Goal: Transaction & Acquisition: Purchase product/service

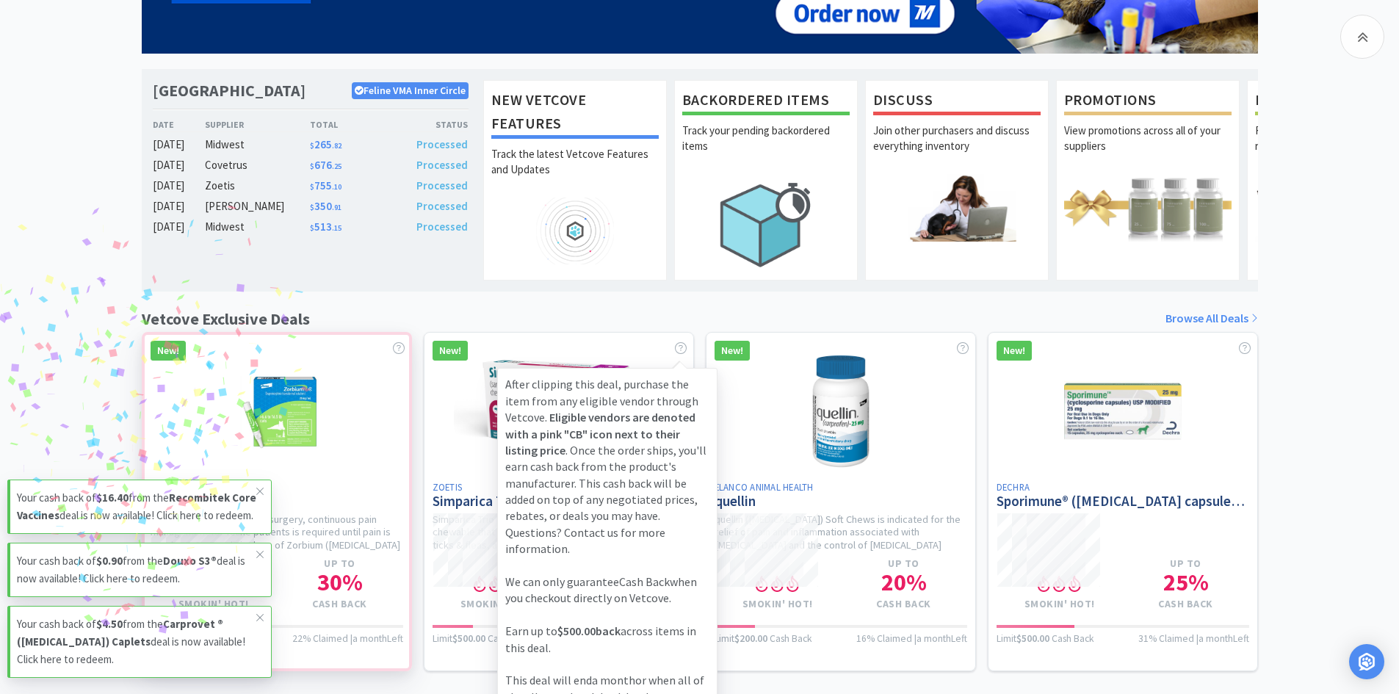
scroll to position [294, 0]
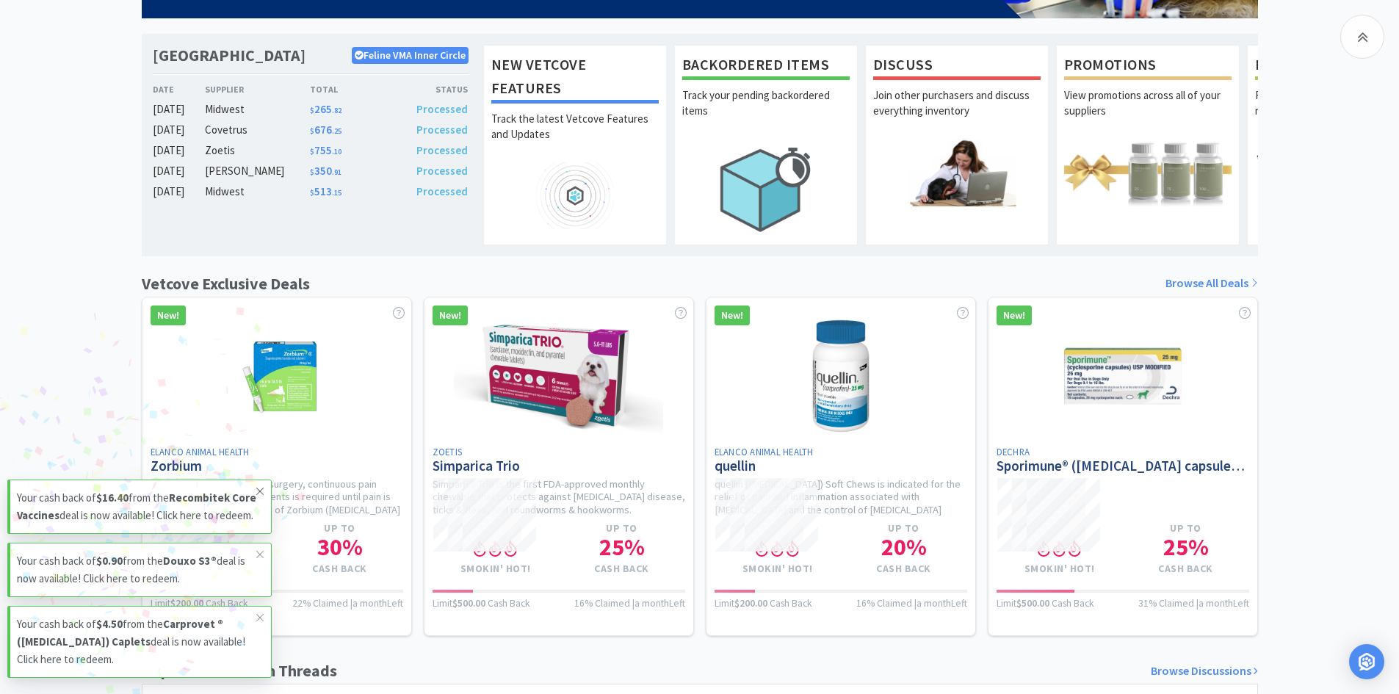
click at [260, 479] on span at bounding box center [260, 490] width 21 height 23
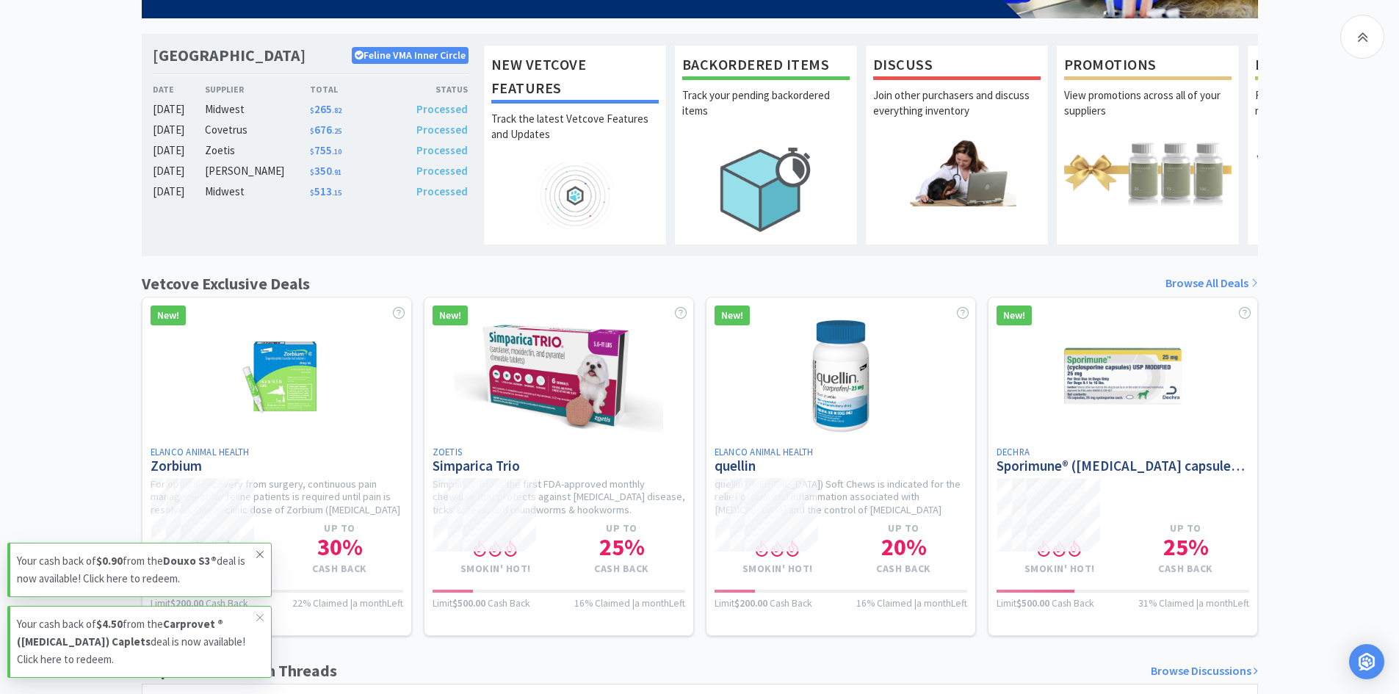
click at [258, 557] on icon at bounding box center [260, 555] width 9 height 12
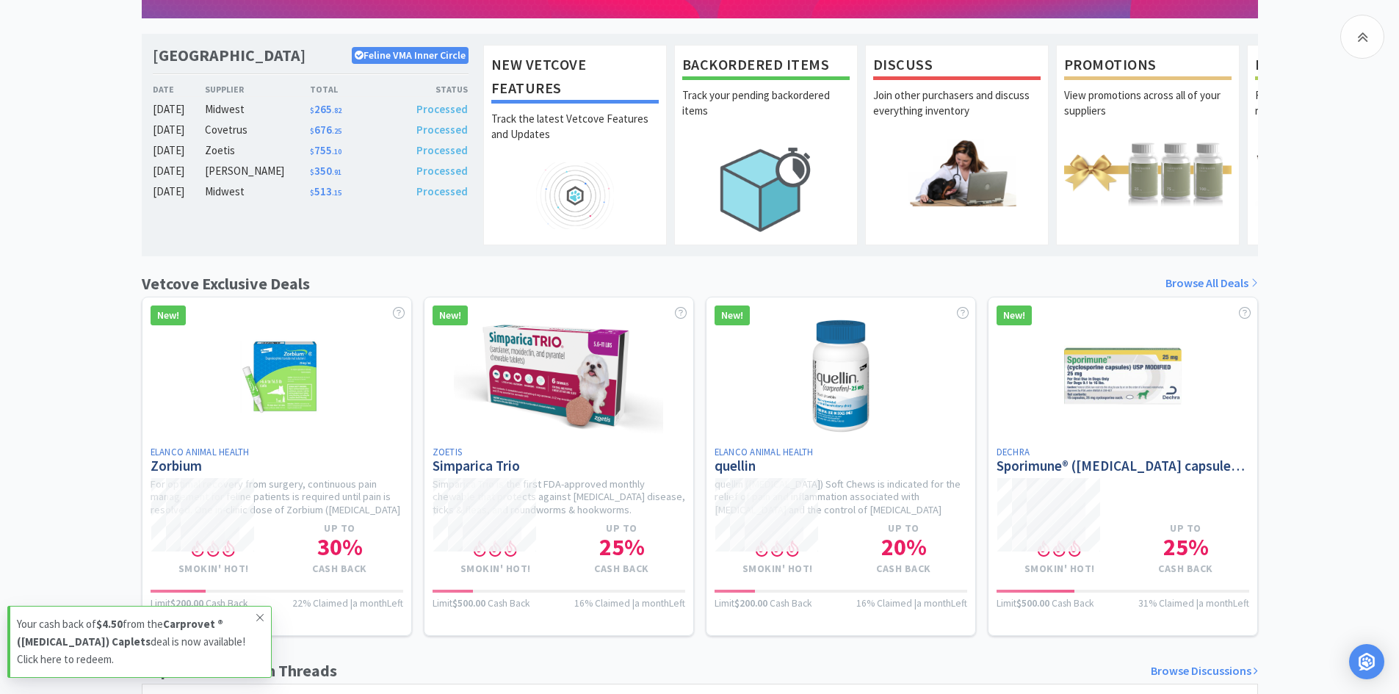
click at [257, 615] on icon at bounding box center [260, 618] width 9 height 12
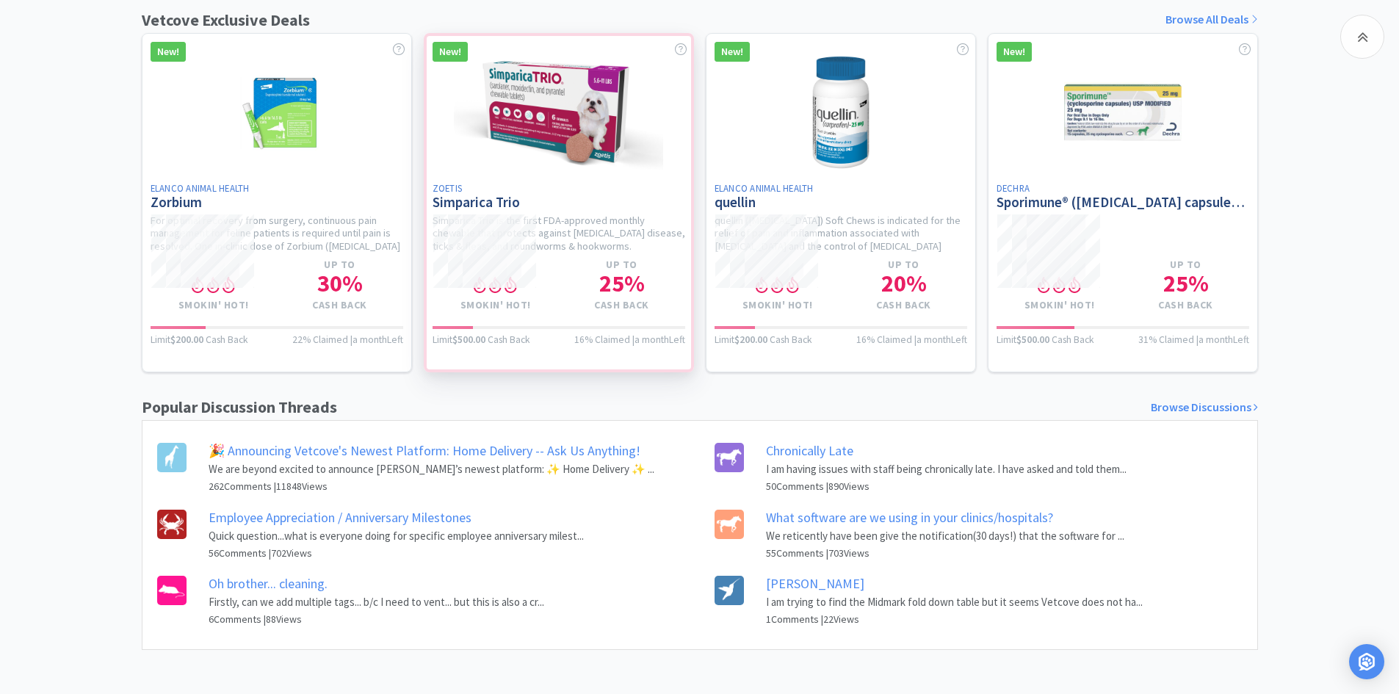
scroll to position [0, 0]
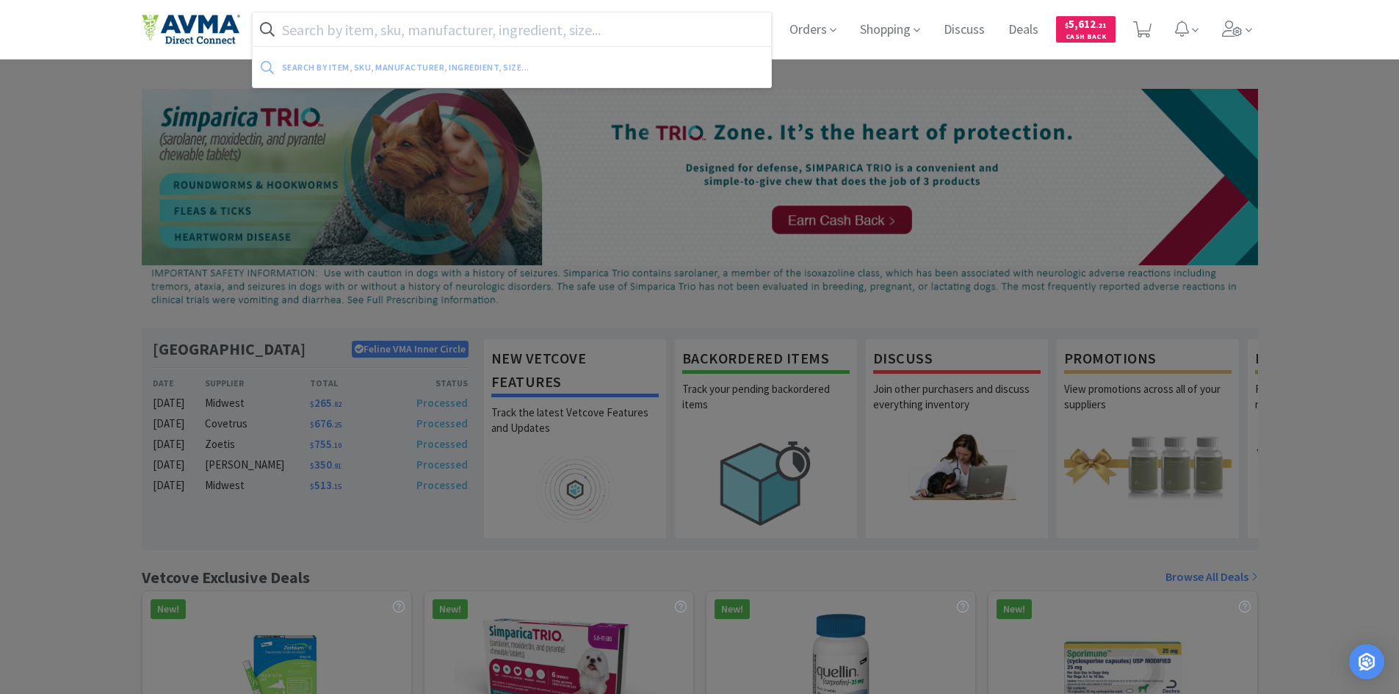
click at [474, 34] on input "text" at bounding box center [512, 29] width 519 height 34
click at [486, 26] on input "text" at bounding box center [512, 29] width 519 height 34
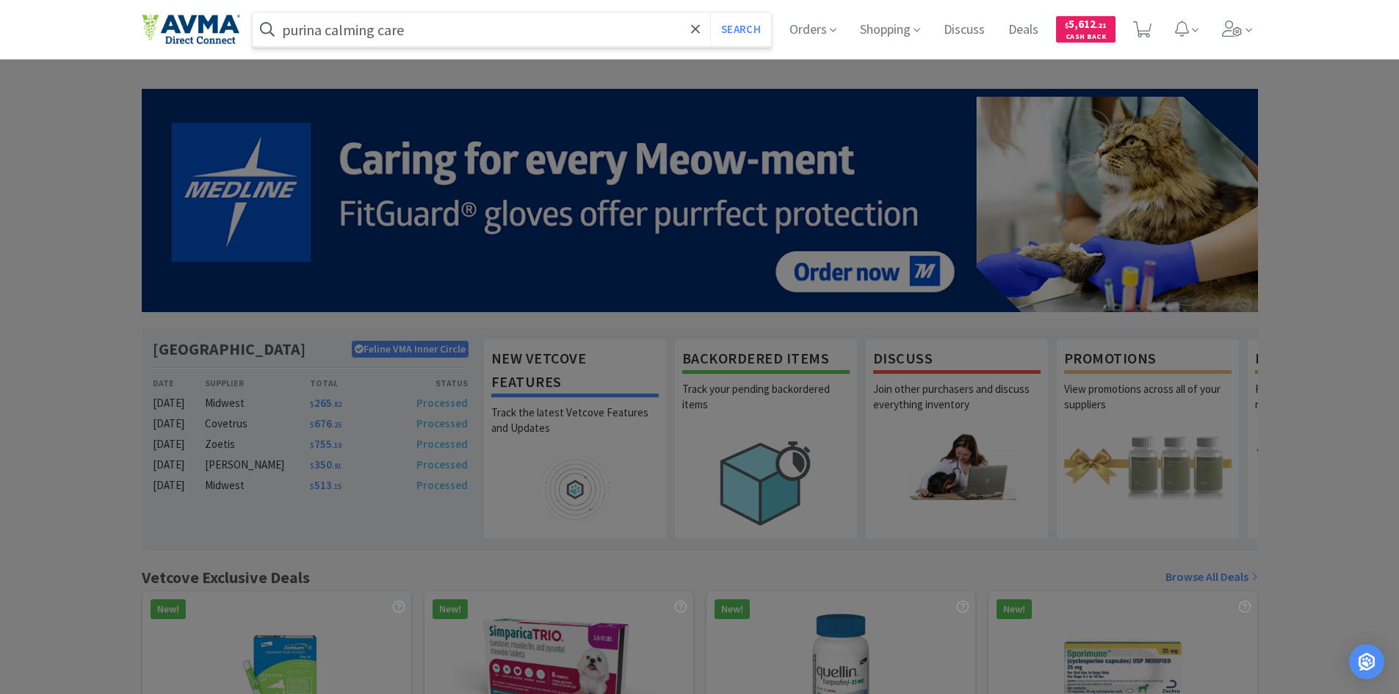
type input "purina calming care"
click at [710, 12] on button "Search" at bounding box center [740, 29] width 61 height 34
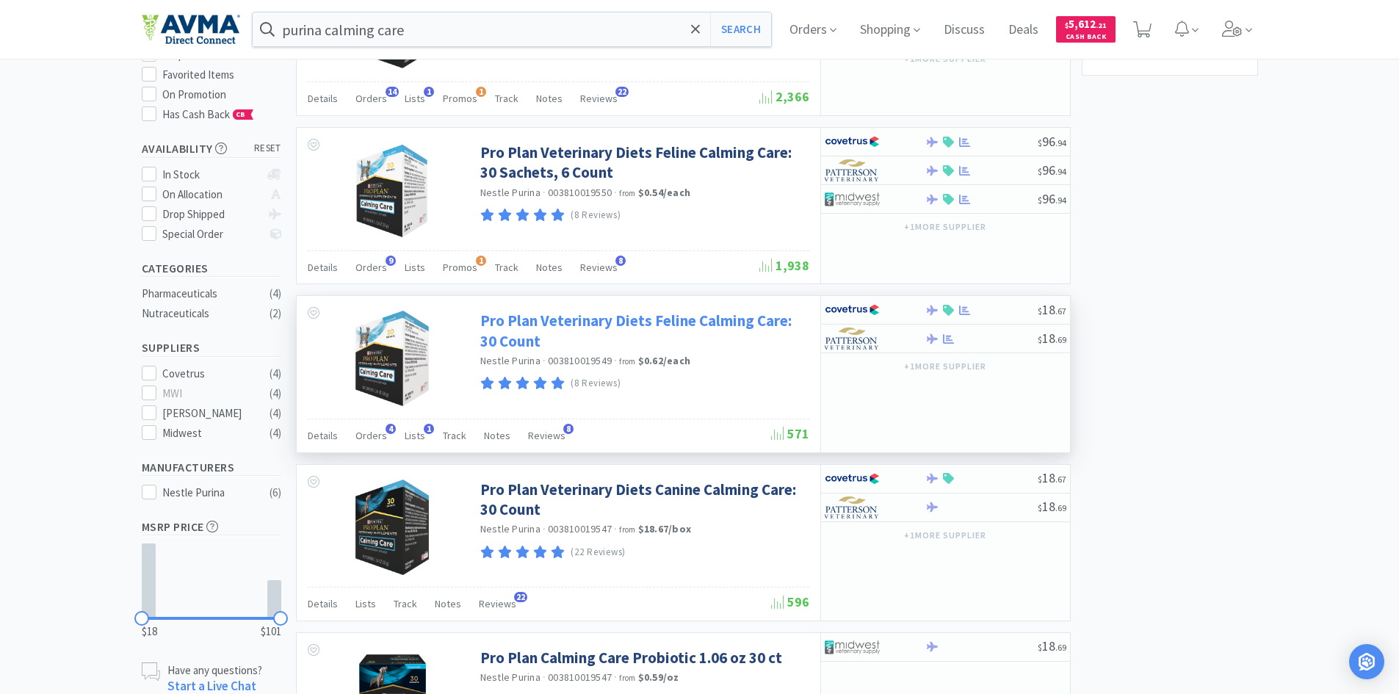
scroll to position [147, 0]
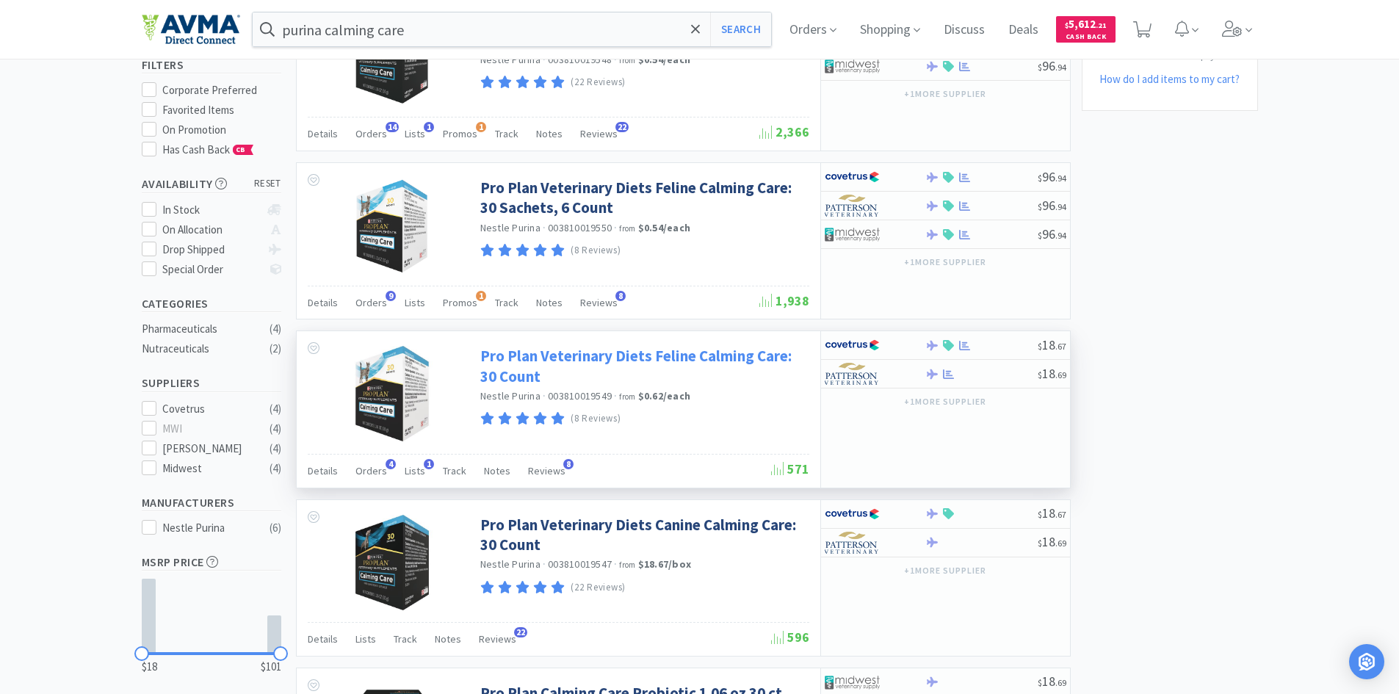
click at [533, 359] on link "Pro Plan Veterinary Diets Feline Calming Care: 30 Count" at bounding box center [642, 366] width 325 height 40
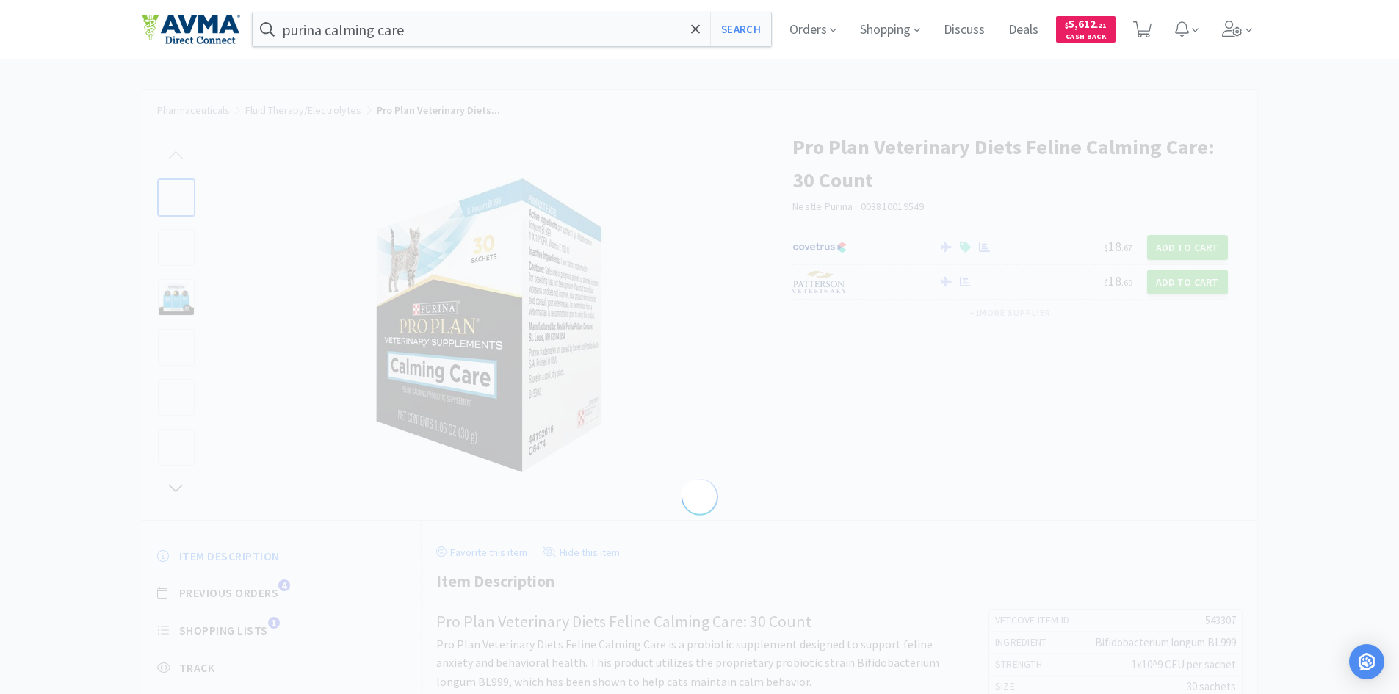
select select "543307"
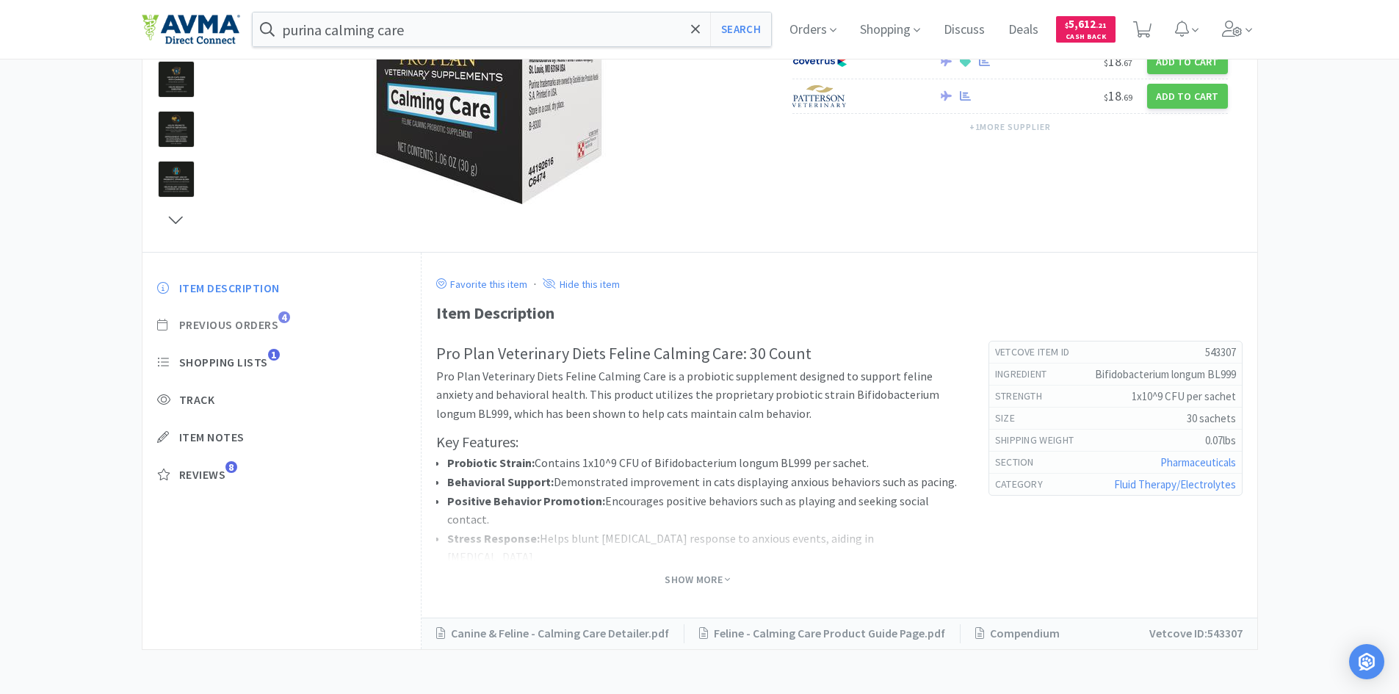
click at [268, 326] on span "Previous Orders" at bounding box center [229, 324] width 100 height 15
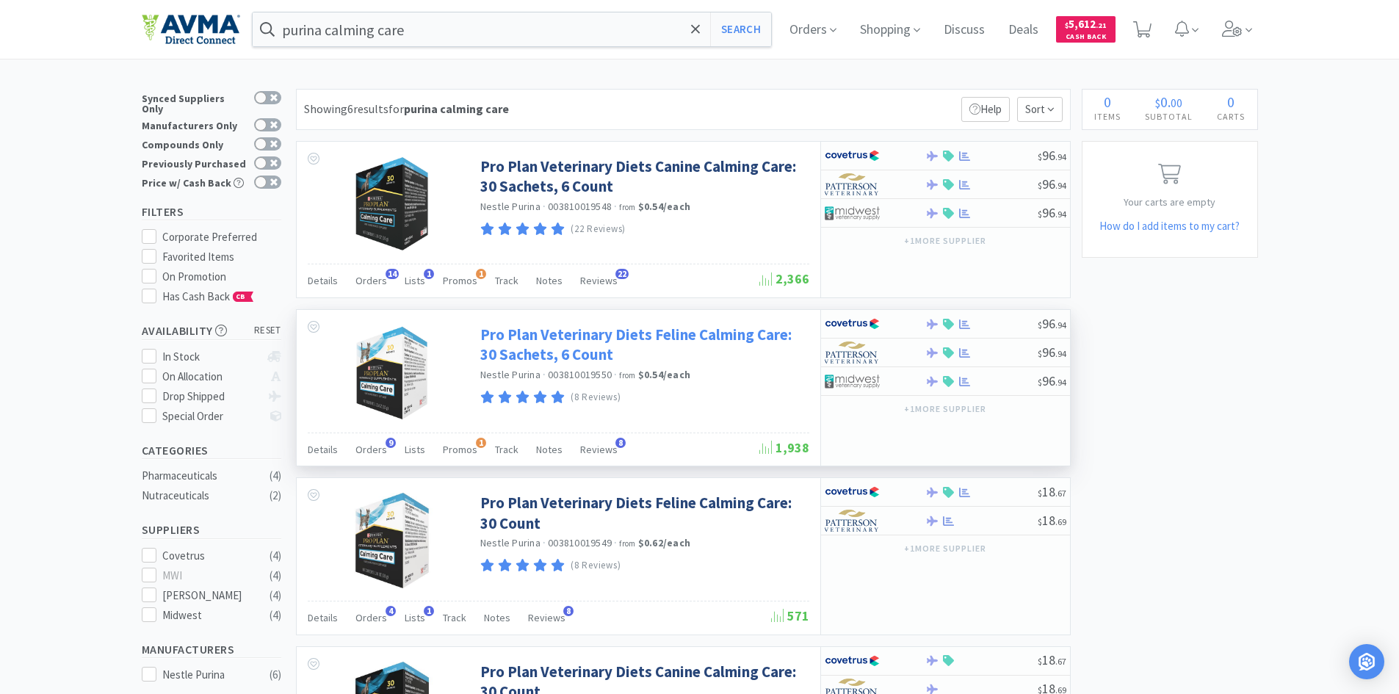
click at [526, 344] on link "Pro Plan Veterinary Diets Feline Calming Care: 30 Sachets, 6 Count" at bounding box center [642, 345] width 325 height 40
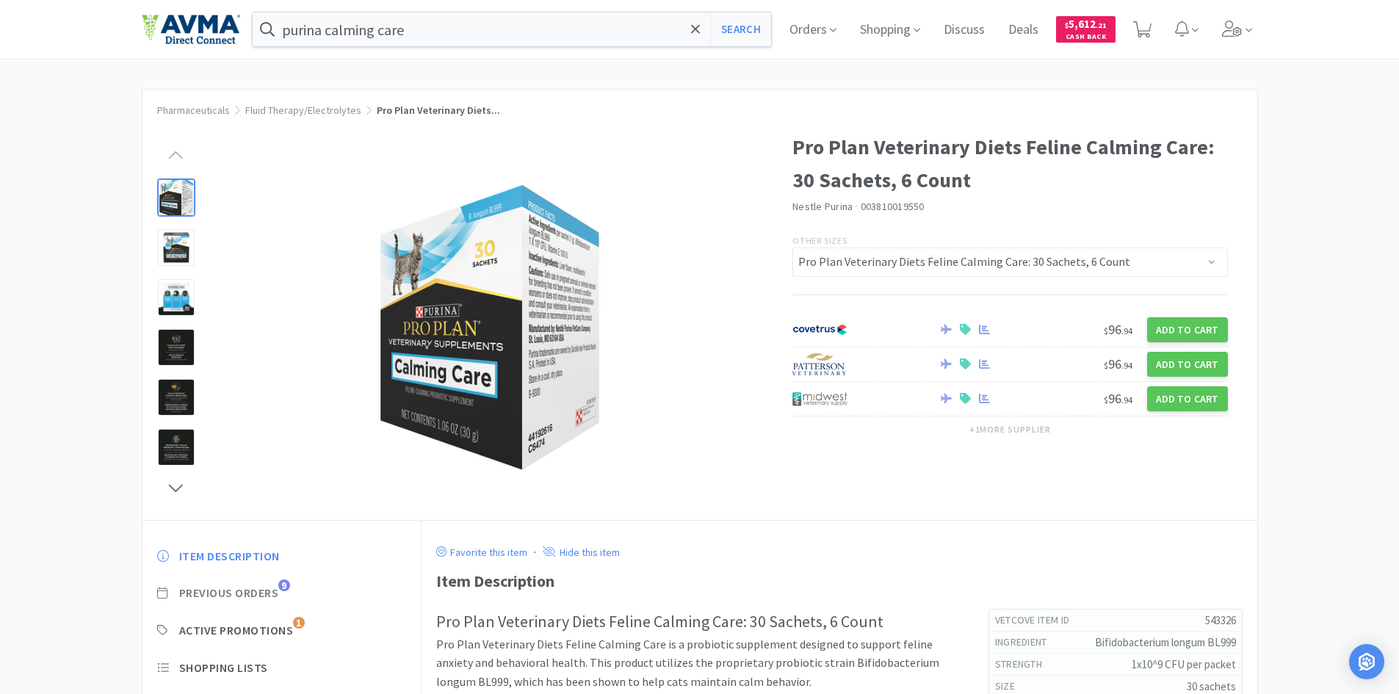
click at [234, 589] on span "Previous Orders" at bounding box center [229, 592] width 100 height 15
